Goal: Task Accomplishment & Management: Use online tool/utility

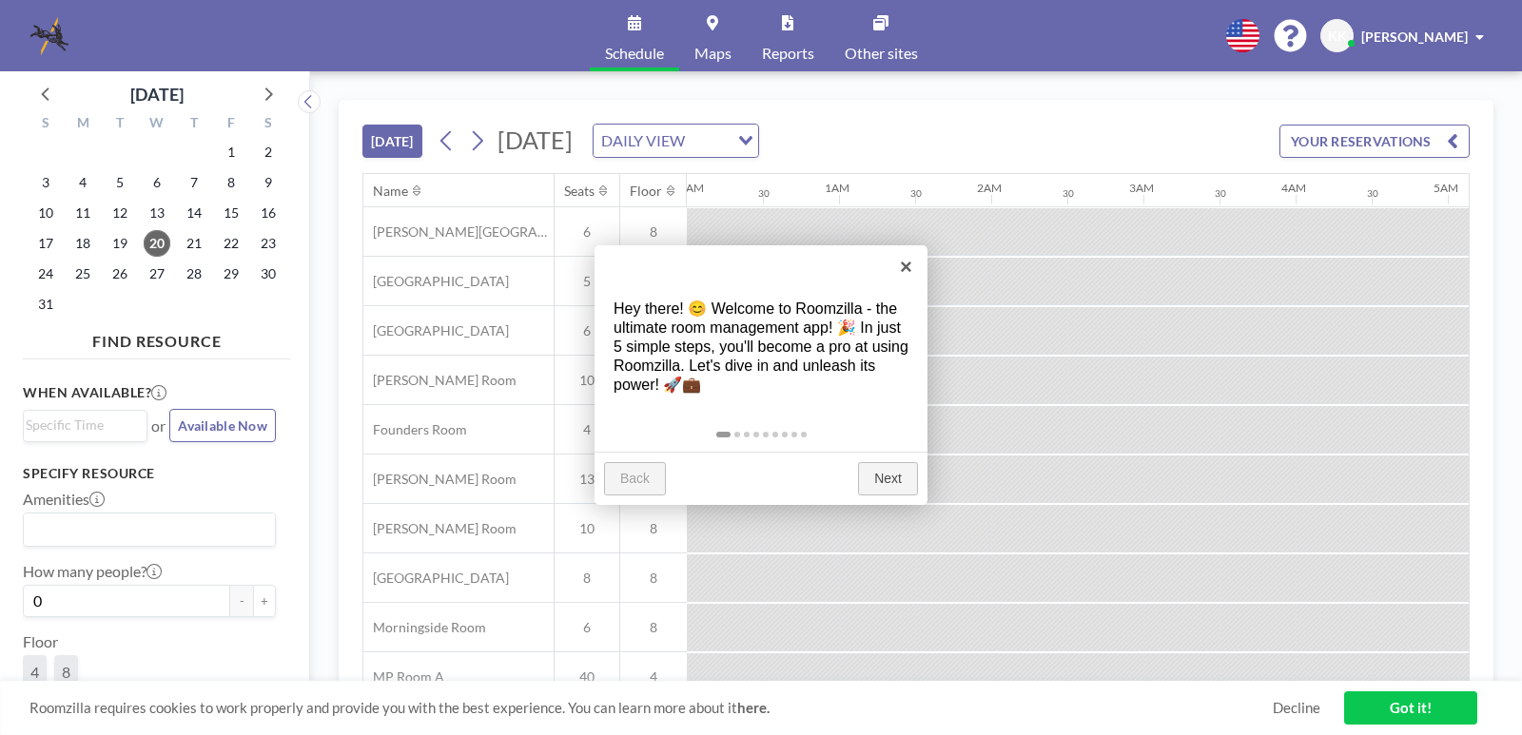
scroll to position [0, 1598]
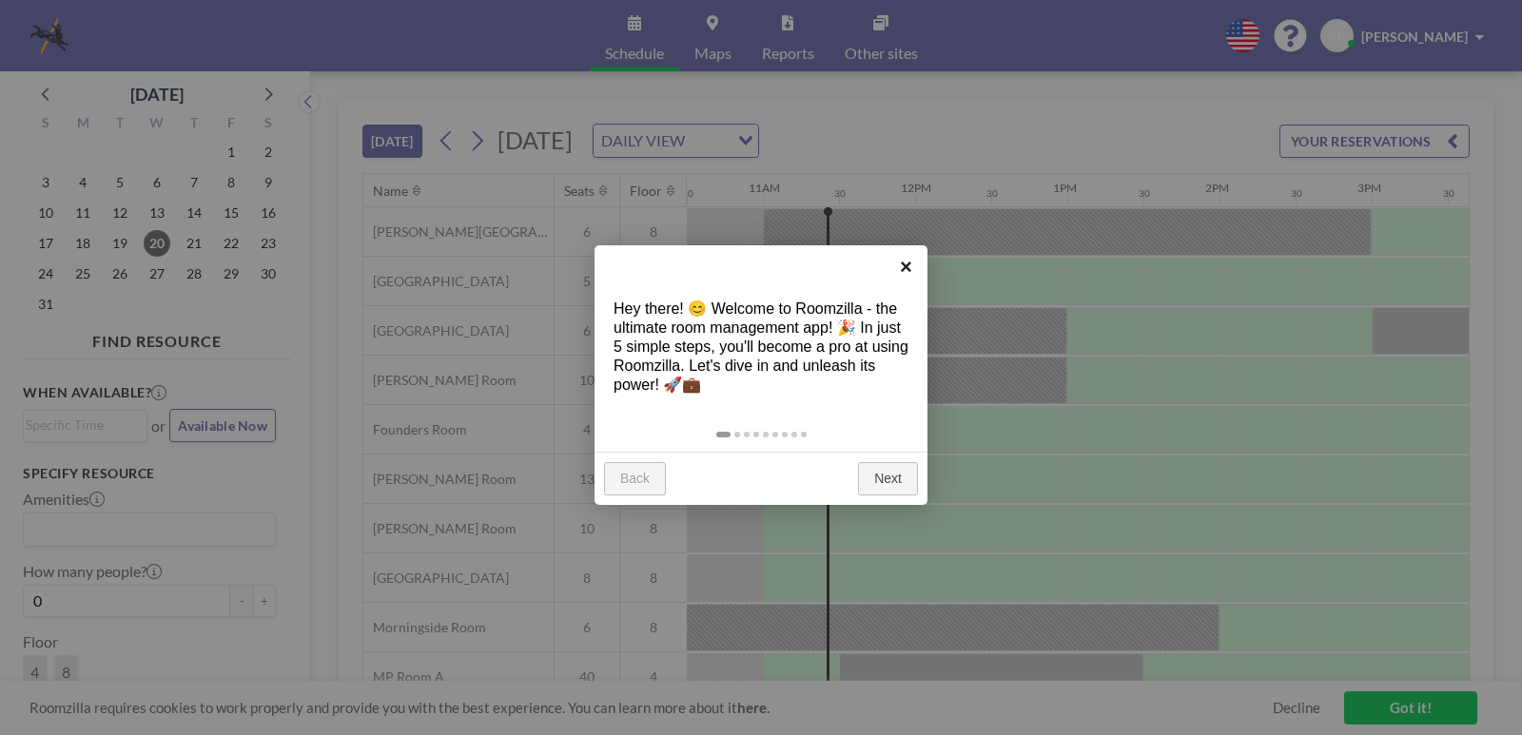
click at [909, 266] on link "×" at bounding box center [906, 266] width 43 height 43
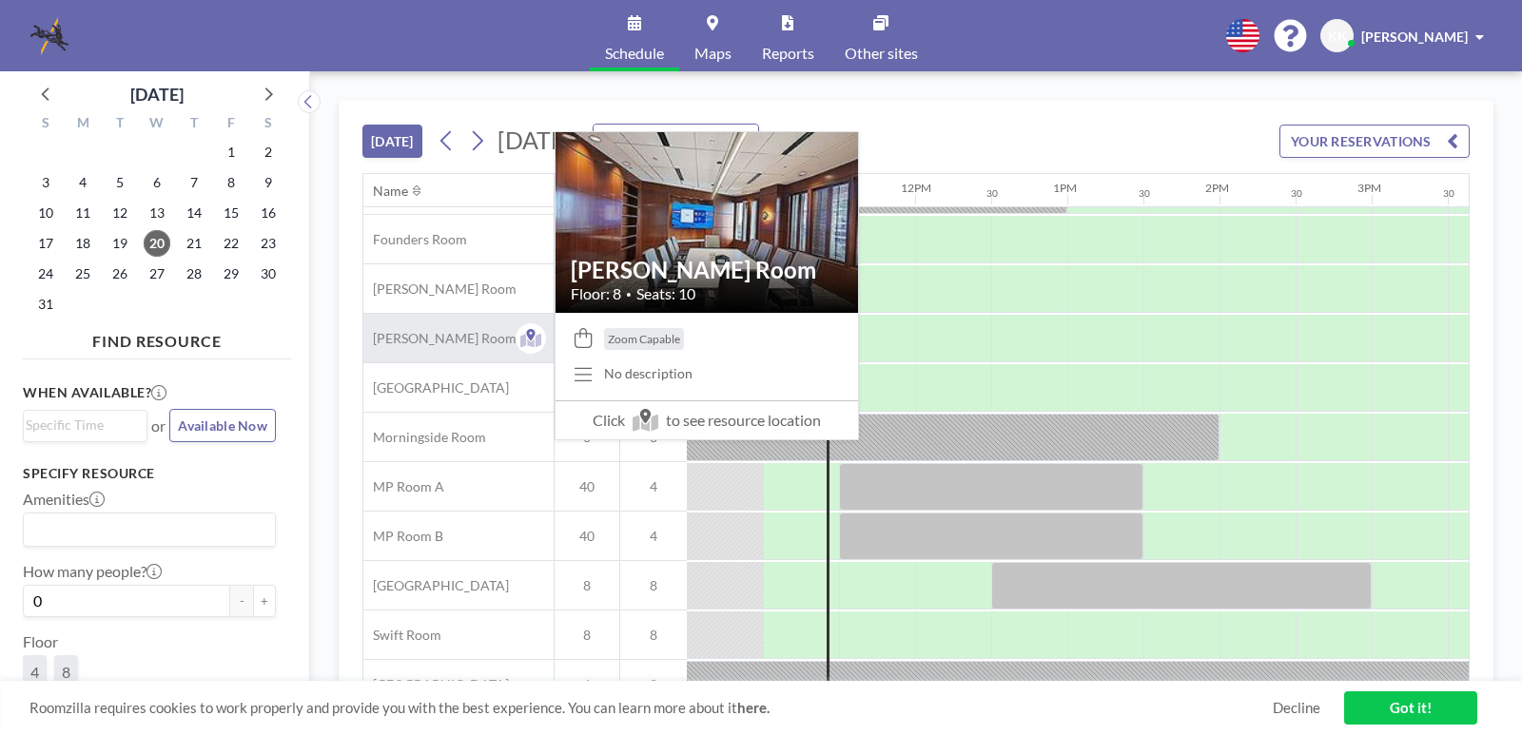
scroll to position [227, 1598]
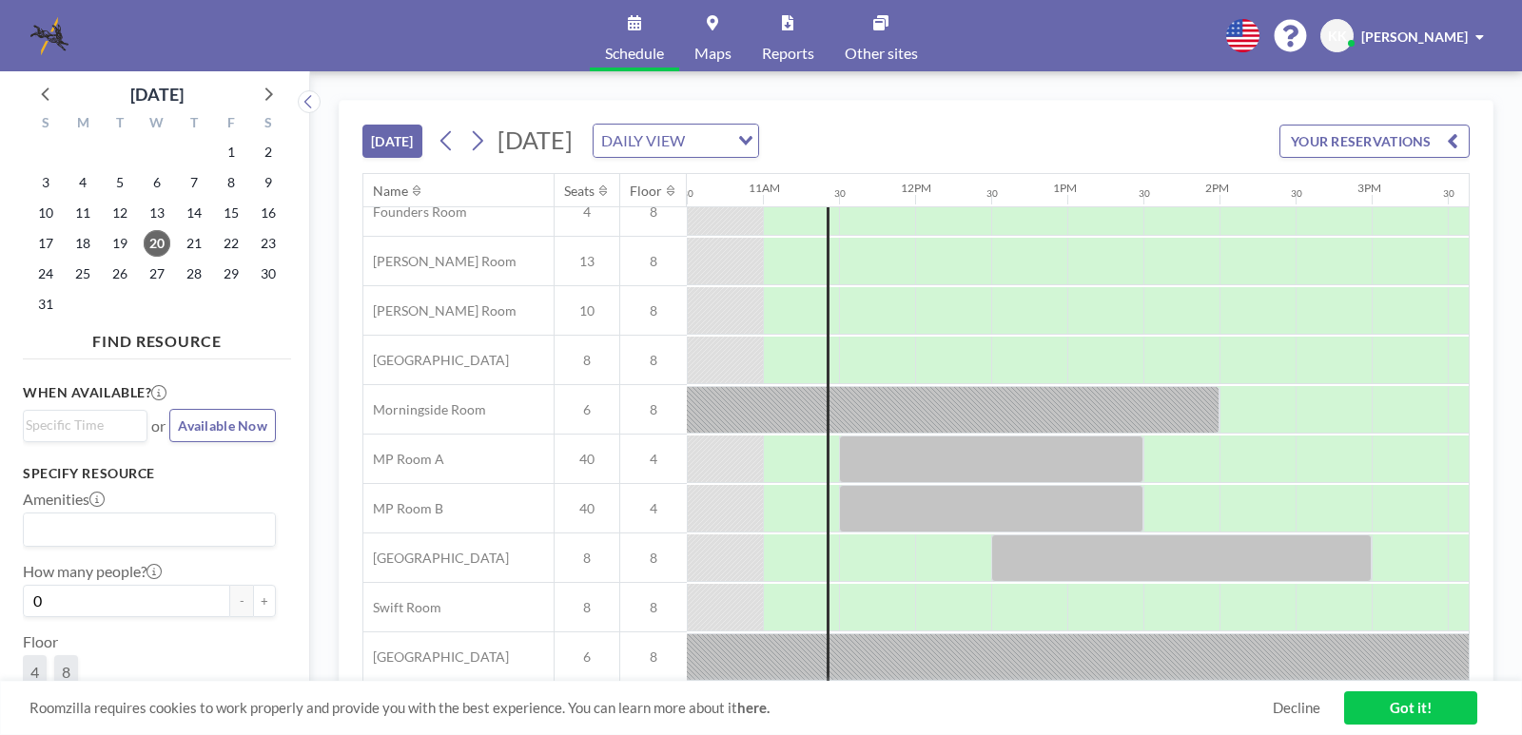
click at [886, 46] on span "Other sites" at bounding box center [881, 53] width 73 height 15
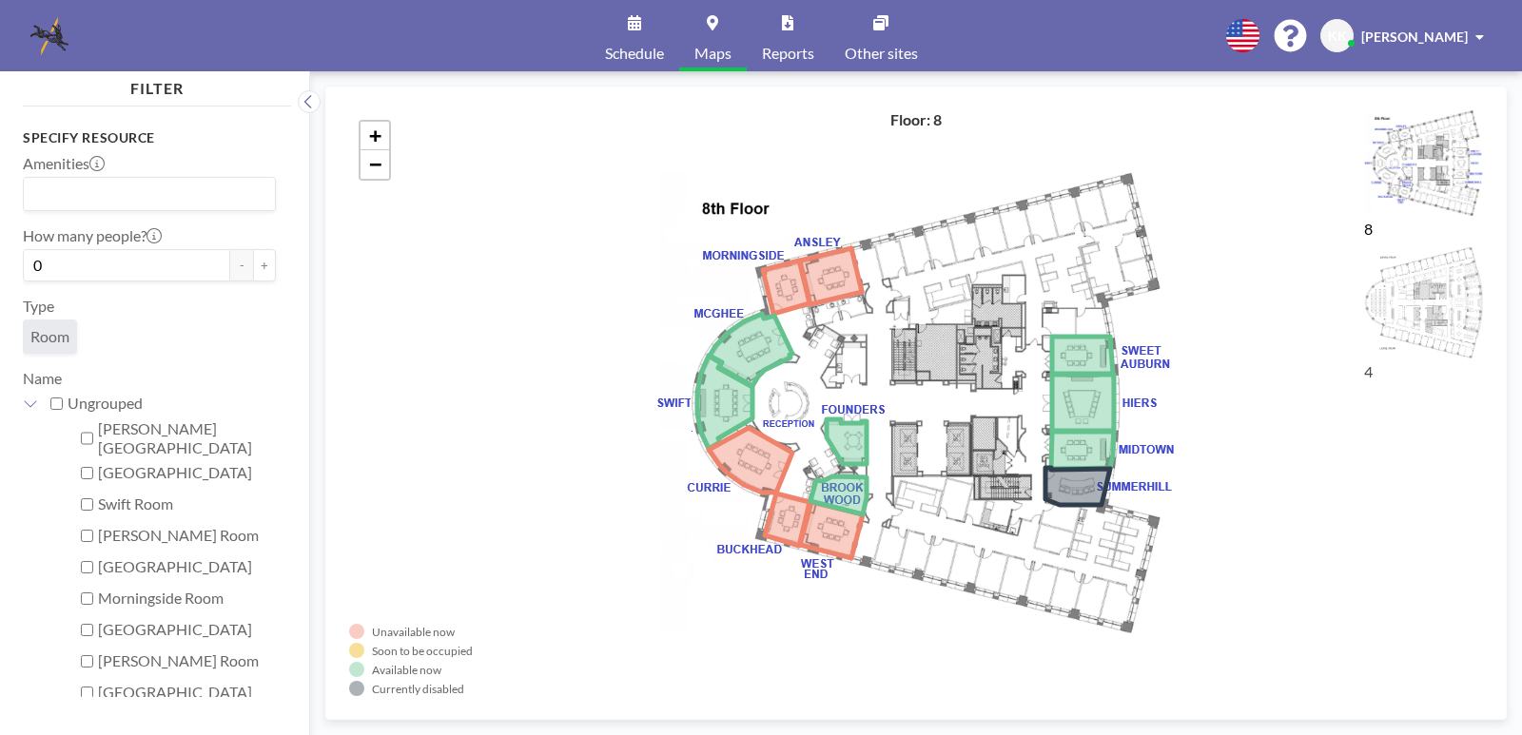
click at [616, 52] on span "Schedule" at bounding box center [634, 53] width 59 height 15
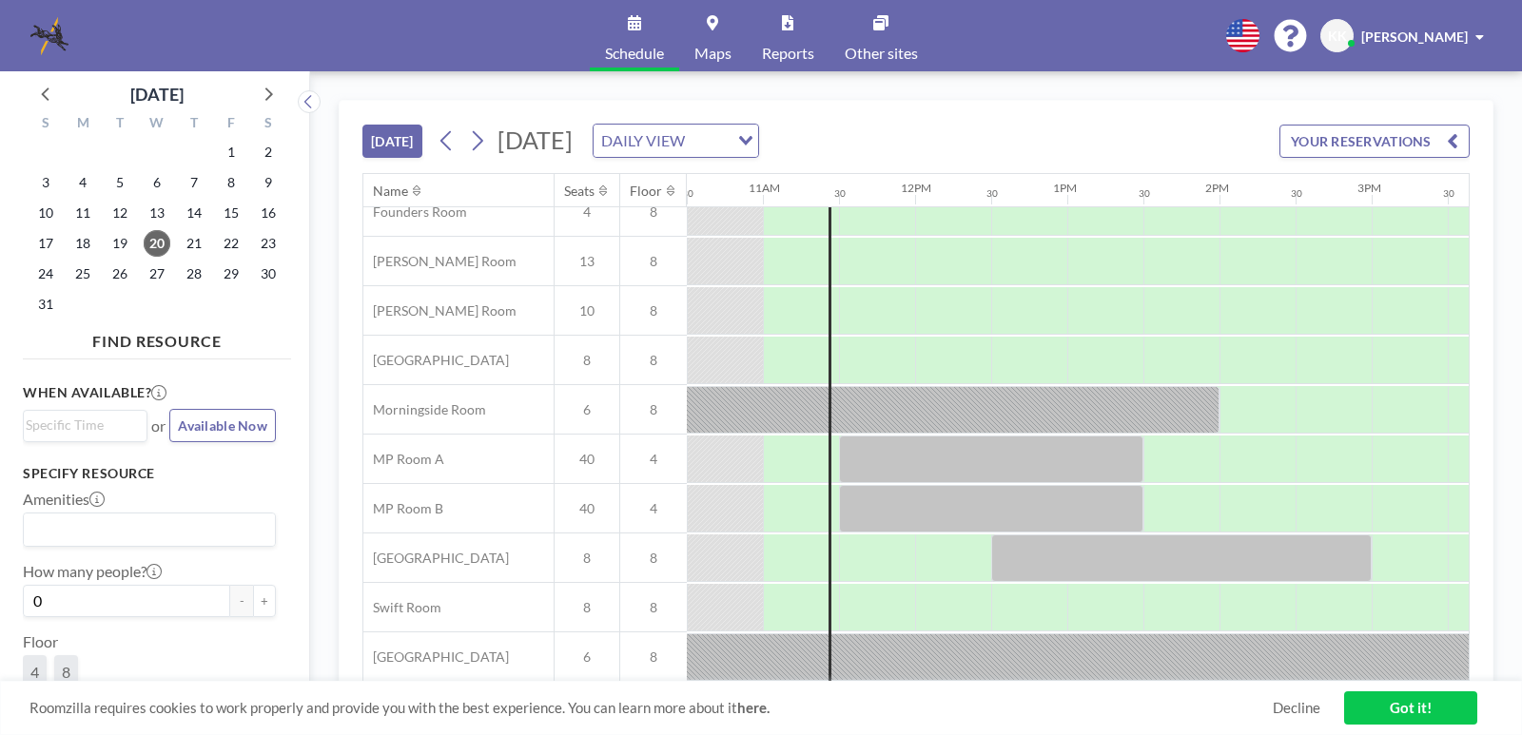
scroll to position [0, 1598]
